Goal: Information Seeking & Learning: Learn about a topic

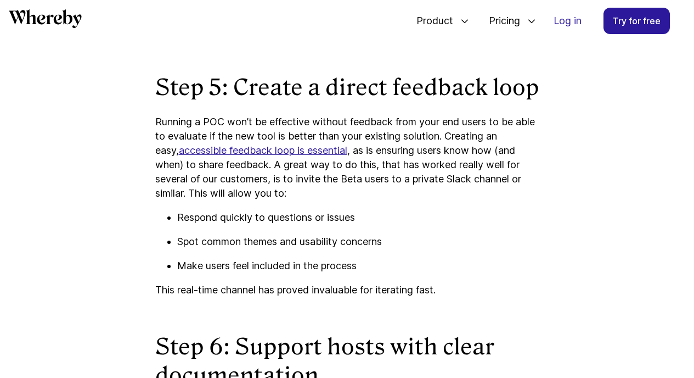
scroll to position [2171, 0]
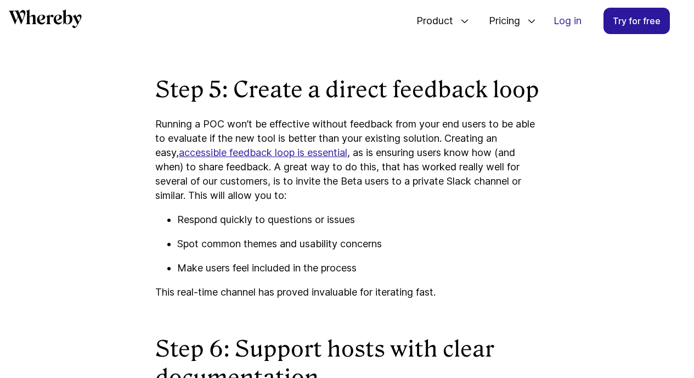
click at [334, 158] on link "accessible feedback loop is essential" at bounding box center [263, 153] width 169 height 12
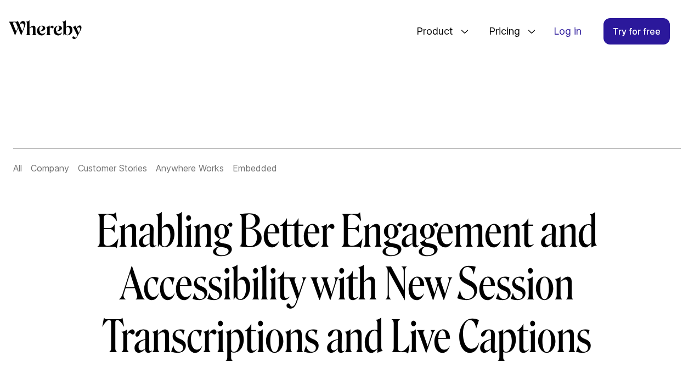
click at [147, 172] on link "Customer Stories" at bounding box center [112, 167] width 69 height 11
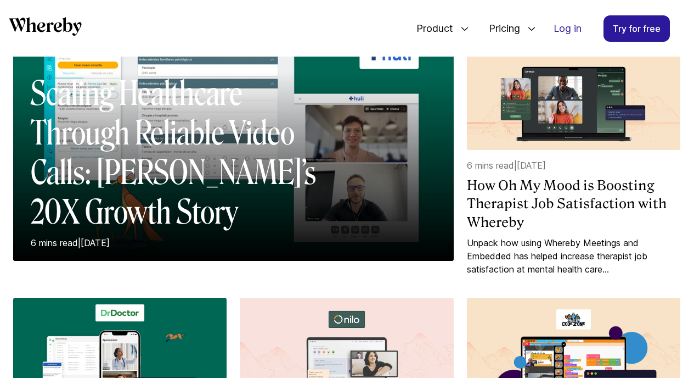
scroll to position [175, 0]
